Goal: Check status: Check status

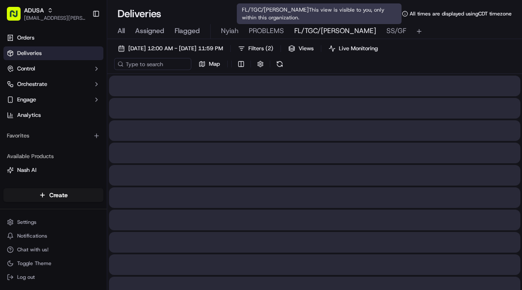
click at [313, 31] on span "FL/TGC/[PERSON_NAME]" at bounding box center [335, 31] width 82 height 10
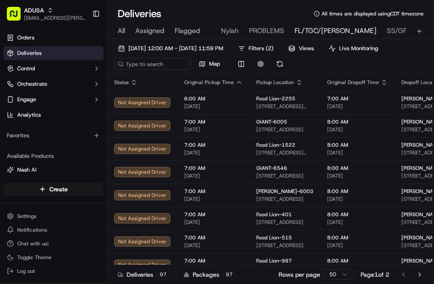
click at [120, 31] on span "All" at bounding box center [121, 31] width 7 height 10
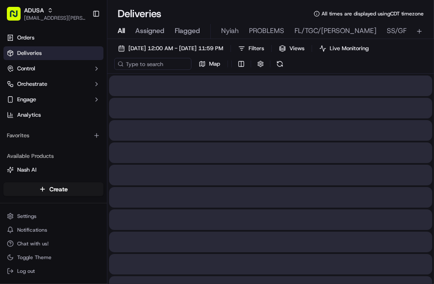
click at [120, 31] on span "All" at bounding box center [121, 31] width 7 height 10
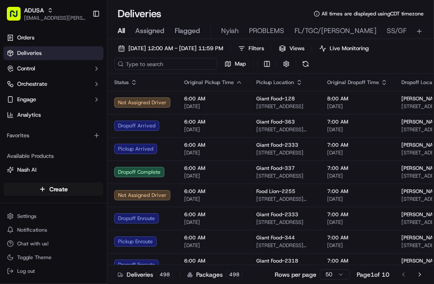
click at [146, 64] on input at bounding box center [165, 64] width 103 height 12
paste input "m711227467"
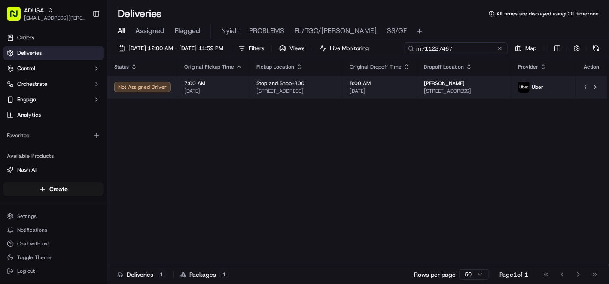
type input "m711227467"
click at [522, 103] on body "ADUSA [EMAIL_ADDRESS][PERSON_NAME][DOMAIN_NAME] Toggle Sidebar Orders Deliverie…" at bounding box center [304, 142] width 609 height 284
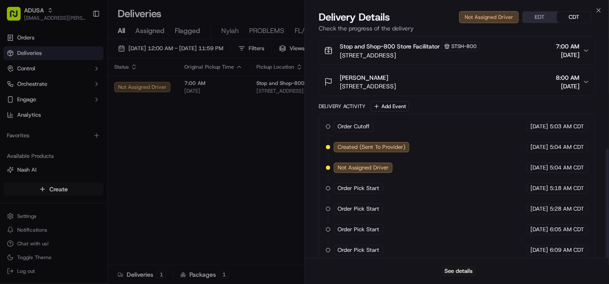
scroll to position [229, 0]
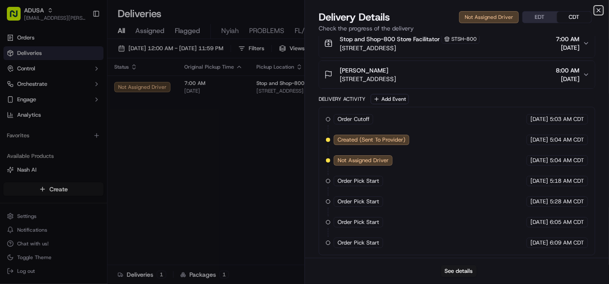
click at [522, 10] on icon "button" at bounding box center [598, 10] width 7 height 7
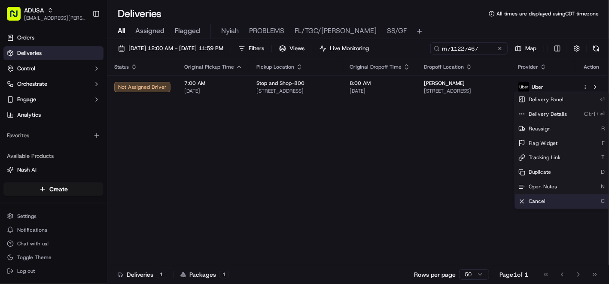
click at [522, 201] on span "Cancel" at bounding box center [536, 201] width 17 height 7
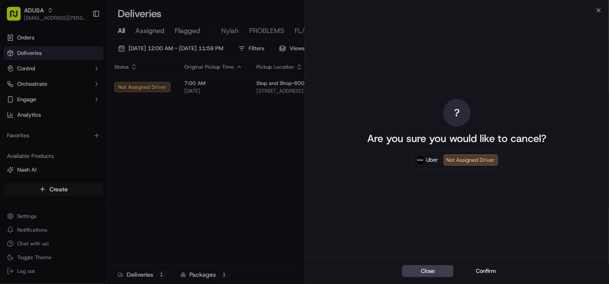
click at [480, 271] on button "Confirm" at bounding box center [486, 271] width 52 height 12
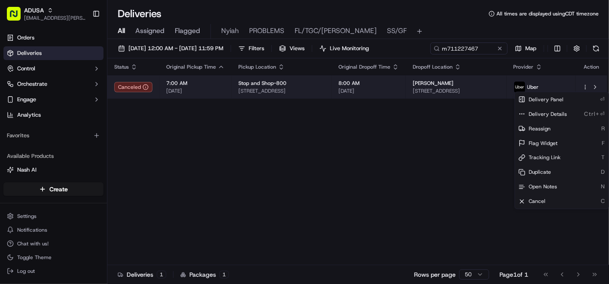
click at [522, 87] on html "ADUSA [EMAIL_ADDRESS][PERSON_NAME][DOMAIN_NAME] Toggle Sidebar Orders Deliverie…" at bounding box center [304, 142] width 609 height 284
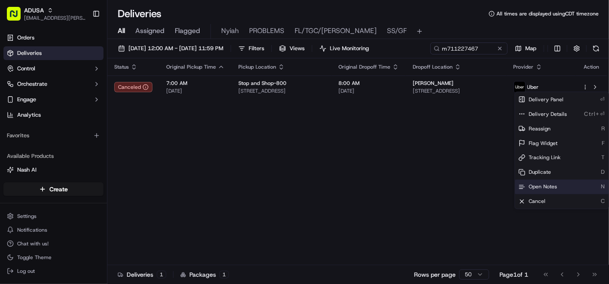
click at [522, 187] on span "Open Notes" at bounding box center [542, 187] width 28 height 7
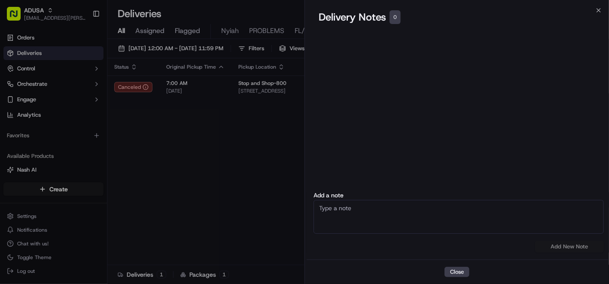
click at [398, 208] on textarea at bounding box center [458, 217] width 290 height 34
type textarea "Fraud"
click at [522, 244] on button "Add New Note" at bounding box center [569, 247] width 69 height 12
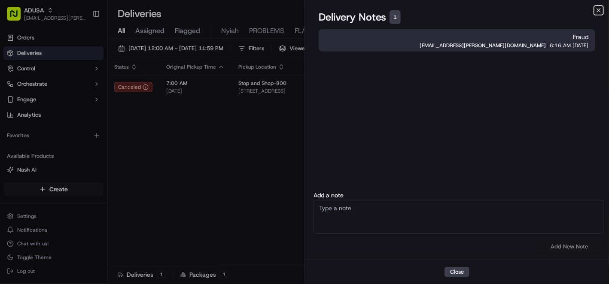
click at [522, 10] on icon "button" at bounding box center [598, 10] width 7 height 7
